Goal: Information Seeking & Learning: Learn about a topic

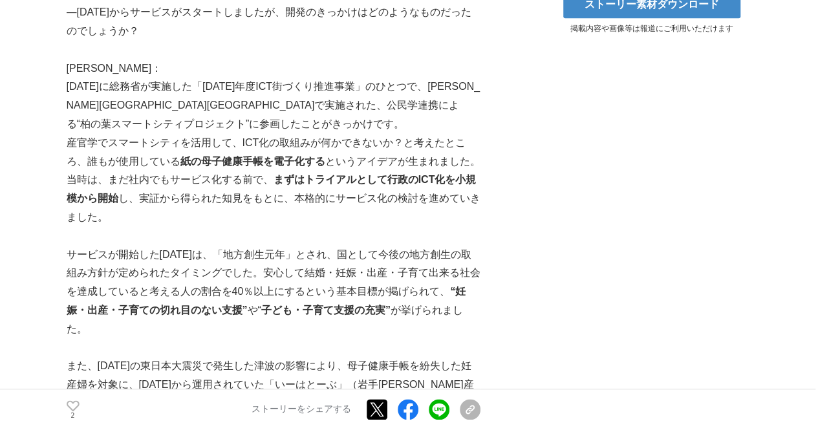
scroll to position [731, 0]
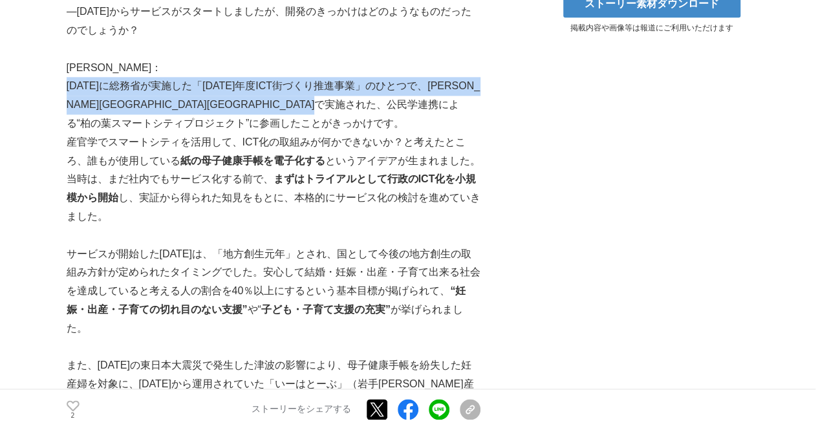
drag, startPoint x: 66, startPoint y: 81, endPoint x: 108, endPoint y: 121, distance: 57.6
click at [108, 121] on p "2014年に総務省が実施した「平成25年度ICT街づくり推進事業」のひとつで、千葉県柏市で実施された、公民学連携による“柏の葉スマートシティプロジェクト”に参…" at bounding box center [274, 105] width 414 height 56
copy p "2014年に総務省が実施した「平成25年度ICT街づくり推進事業」のひとつで、千葉県柏市で実施された、公民学連携による“柏の葉スマートシティプロジェクト”に参…"
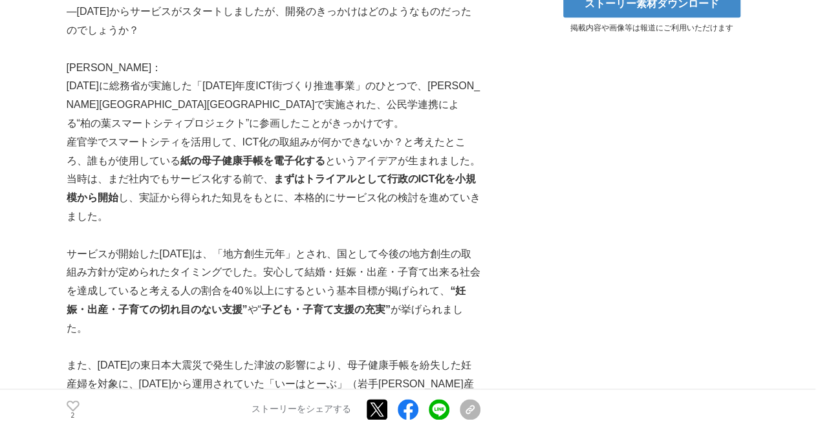
click at [353, 213] on p "当時は、まだ社内でもサービス化する前で、 まずはトライアルとして行政のICT化を小規模から開始 し、実証から得られた知見をもとに、本格的にサービス化の検討を進…" at bounding box center [274, 198] width 414 height 56
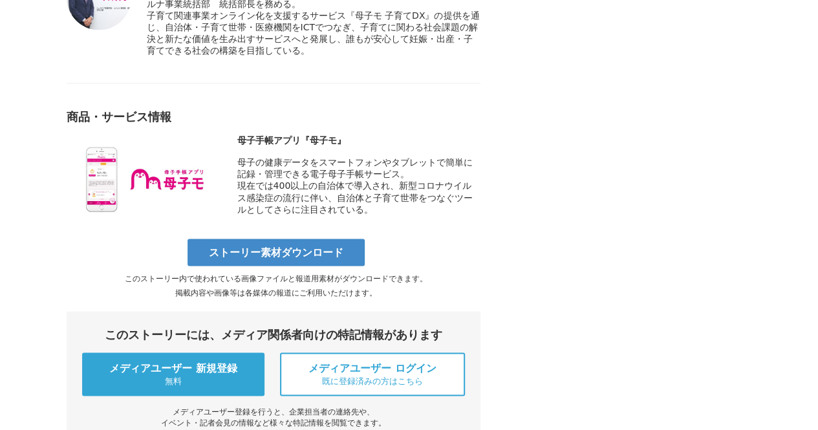
scroll to position [3490, 0]
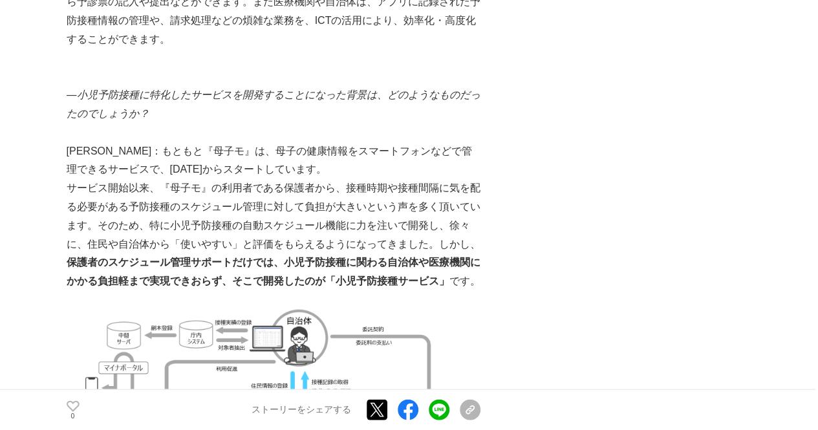
scroll to position [1331, 0]
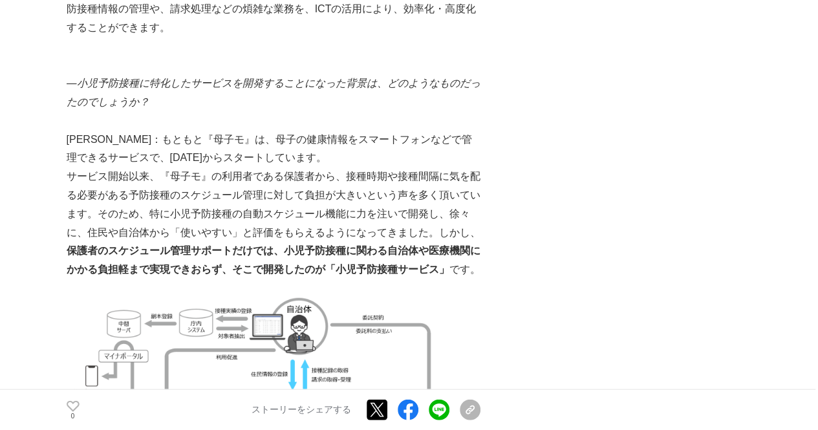
click at [255, 167] on p "サービス開始以来、『母子モ』の利用者である保護者から、接種時期や接種間隔に気を配る必要がある予防接種のスケジュール管理に対して負担が大きいという声を多く頂いて…" at bounding box center [274, 223] width 414 height 112
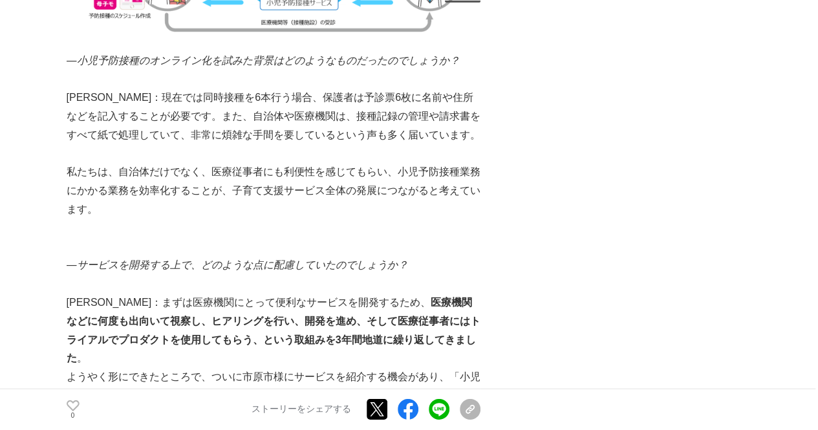
scroll to position [1781, 0]
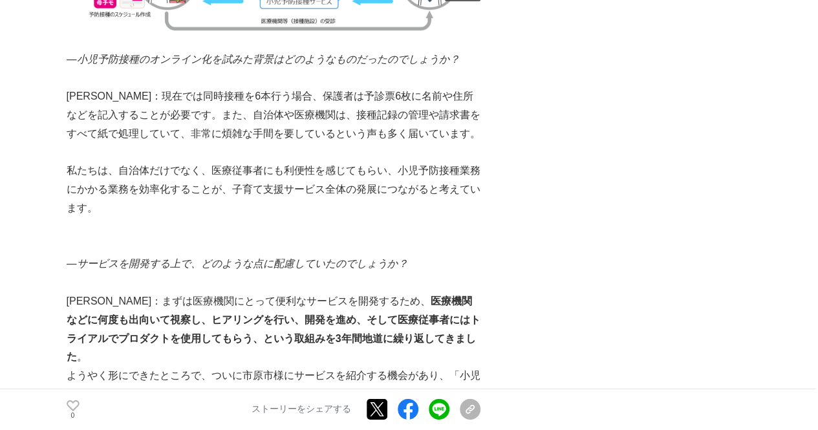
click at [333, 367] on p "ようやく形にできたところで、ついに市原市様にサービスを紹介する機会があり、「小児予防接種サービス」の全国で初となる導入に至りました。" at bounding box center [274, 385] width 414 height 37
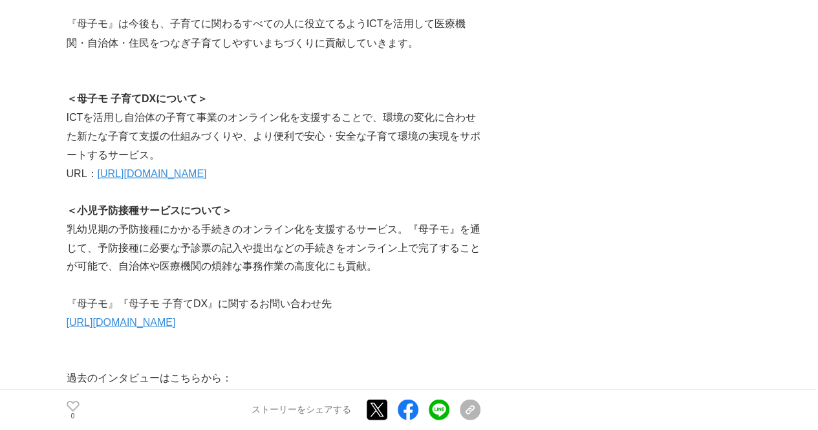
scroll to position [6247, 0]
